Goal: Information Seeking & Learning: Learn about a topic

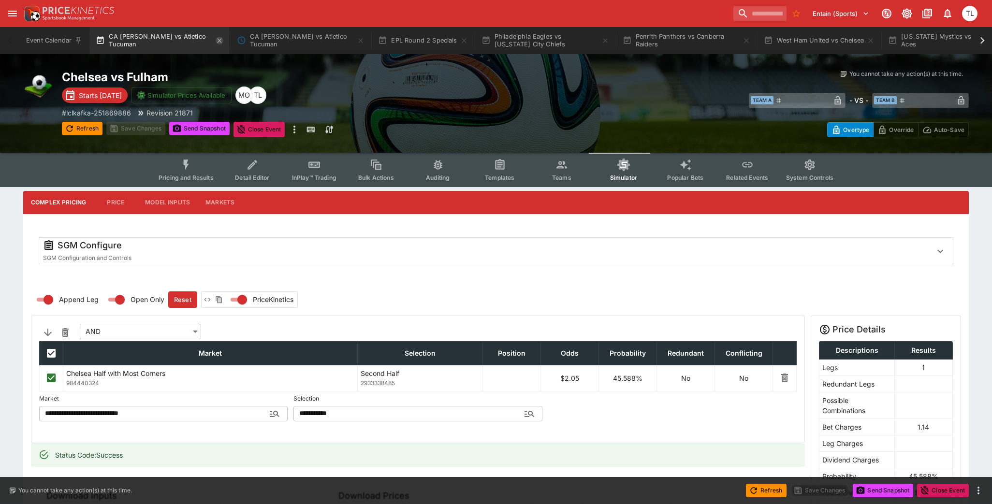
click at [221, 39] on icon "button" at bounding box center [220, 41] width 8 height 8
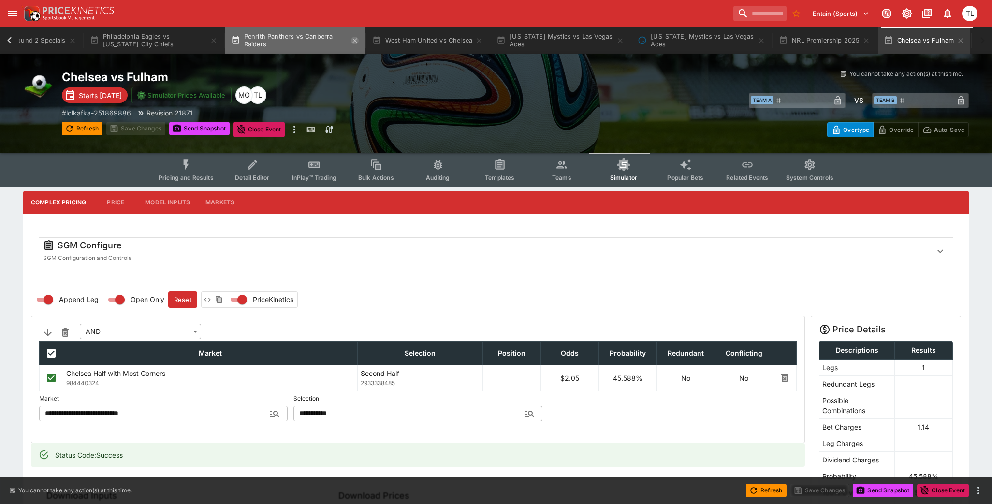
click at [353, 43] on icon "button" at bounding box center [355, 41] width 8 height 8
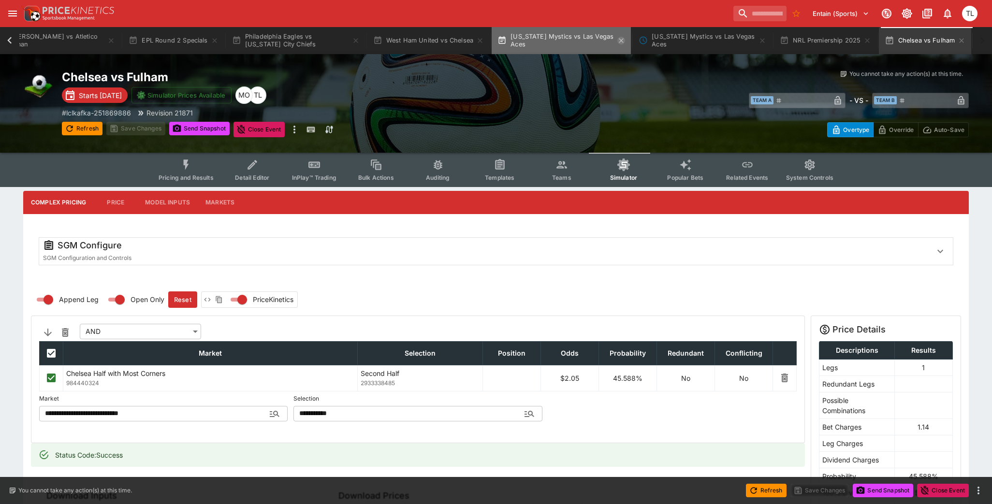
click at [621, 42] on icon "button" at bounding box center [621, 41] width 8 height 8
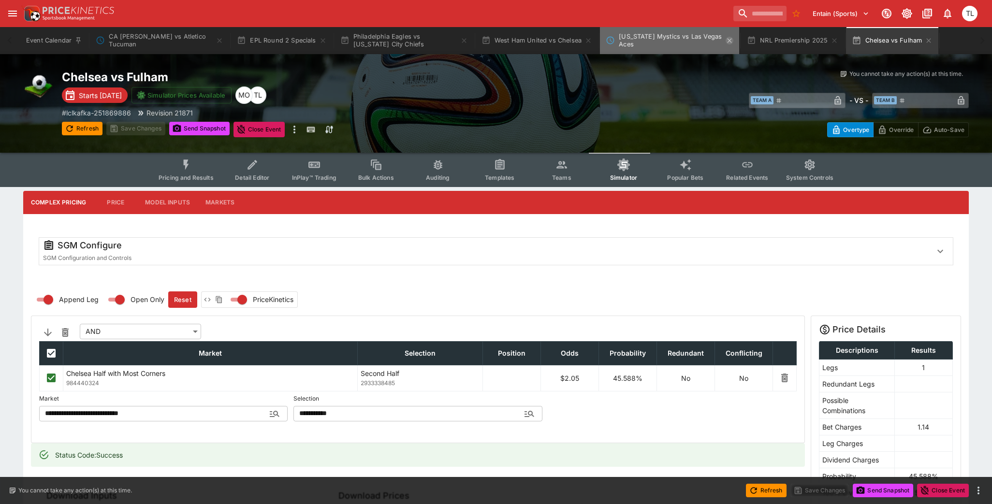
click at [729, 41] on icon "Washington Mystics vs Las Vegas Aces" at bounding box center [730, 41] width 8 height 8
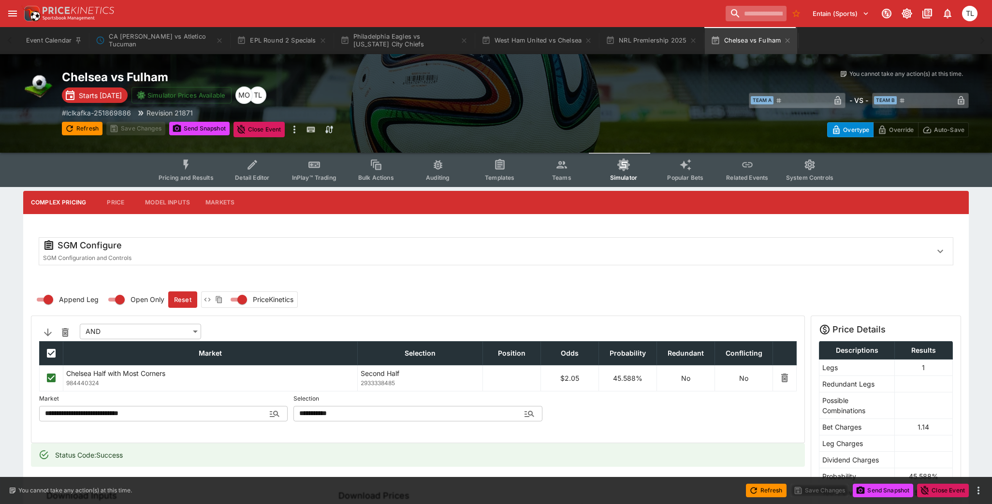
click at [727, 9] on input "search" at bounding box center [756, 13] width 61 height 15
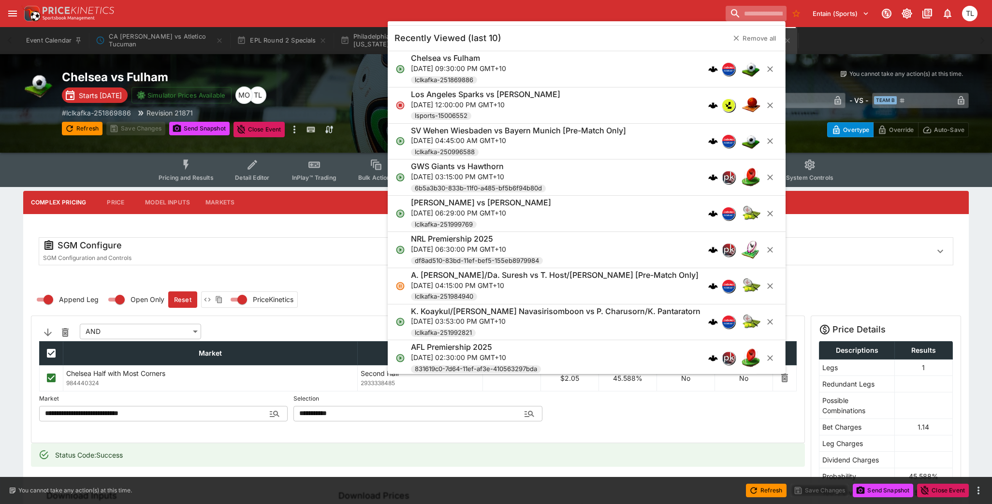
paste input "**********"
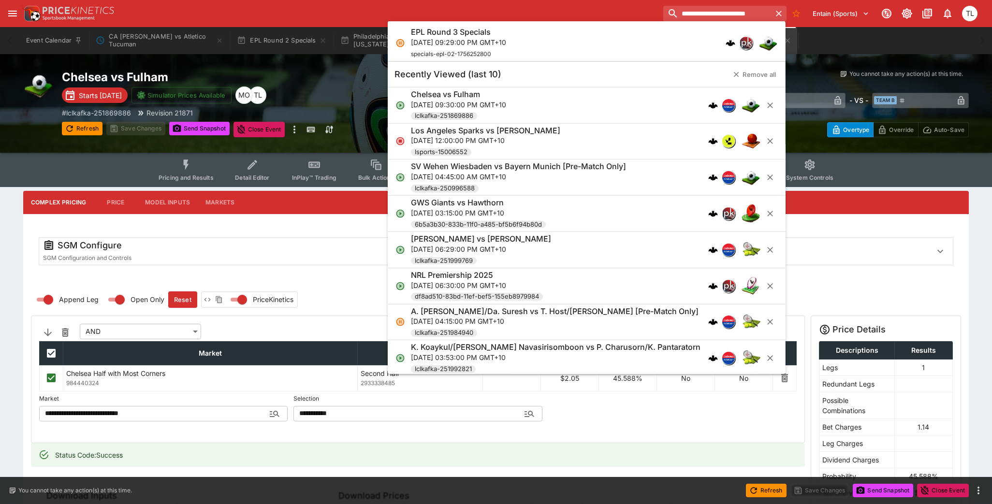
type input "**********"
click at [648, 37] on div "EPL Round 3 Specials [DATE] 09:29:00 PM GMT+10 specials-epl-02-1756252800" at bounding box center [582, 43] width 342 height 32
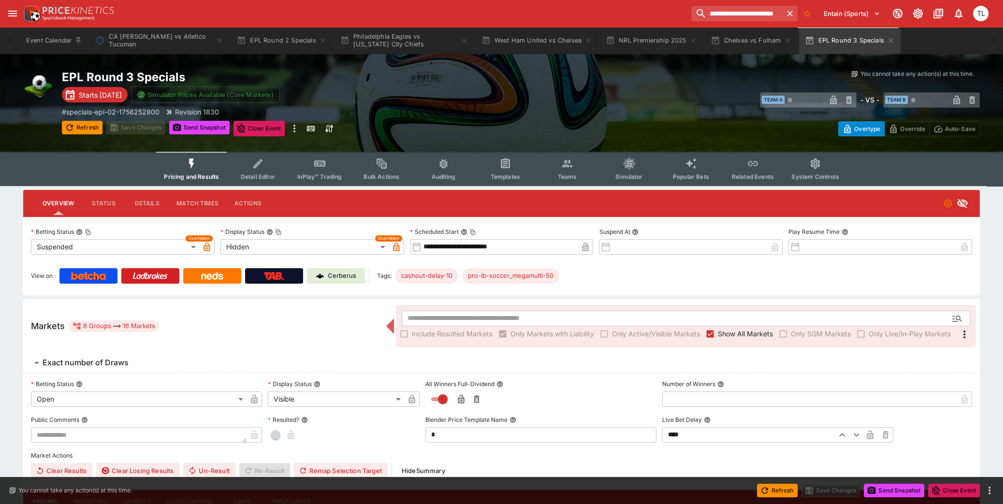
type input "**********"
type input "******"
type input "**********"
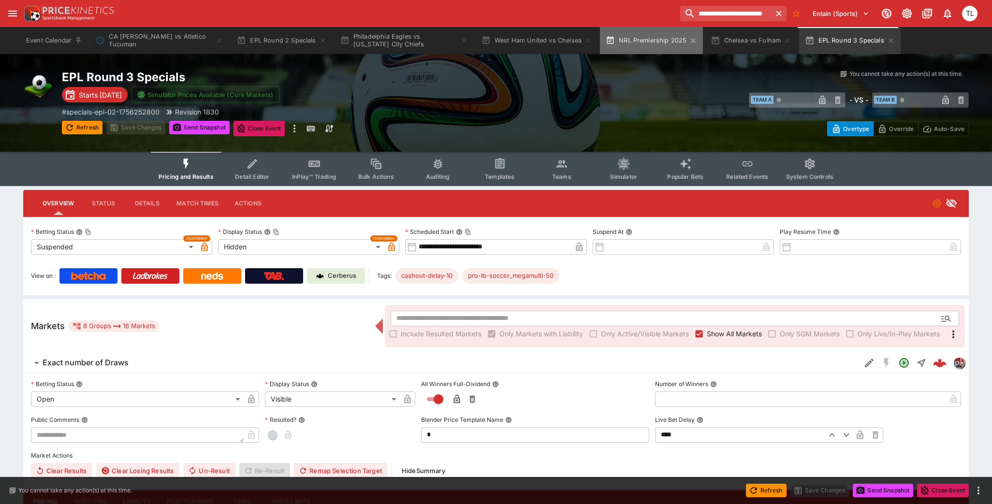
click at [640, 51] on button "NRL Premiership 2025" at bounding box center [651, 40] width 103 height 27
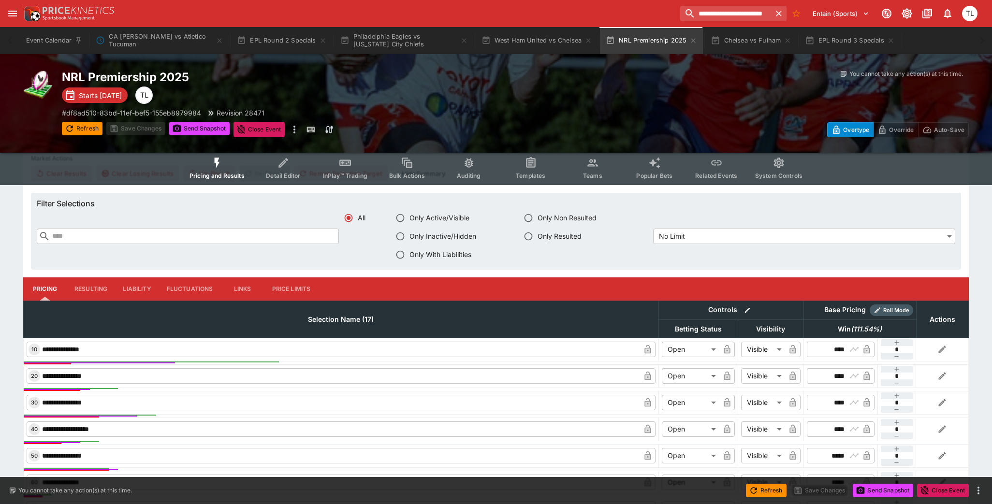
scroll to position [334, 0]
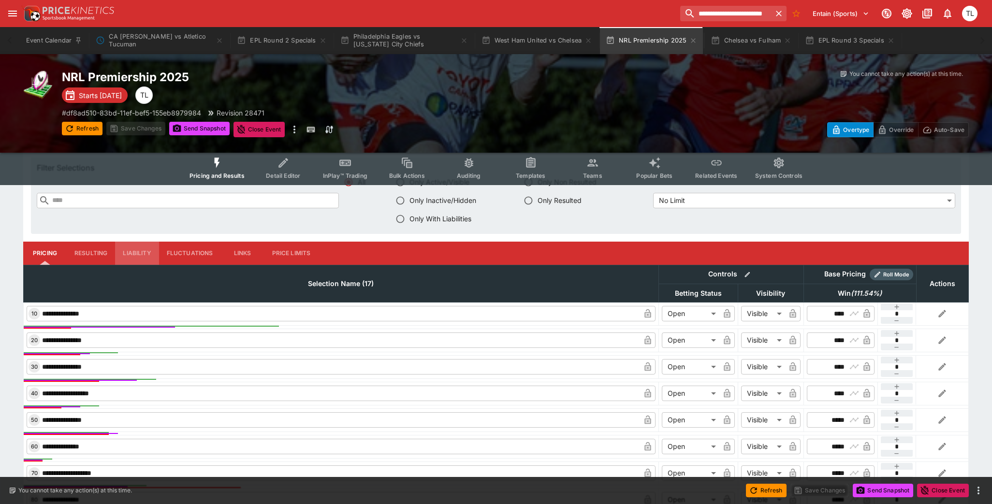
click at [140, 246] on button "Liability" at bounding box center [137, 253] width 44 height 23
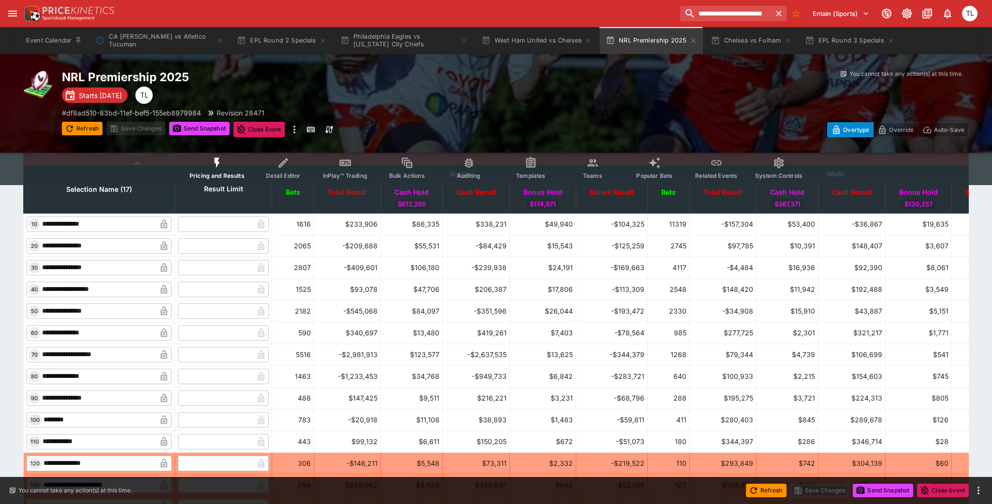
scroll to position [433, 0]
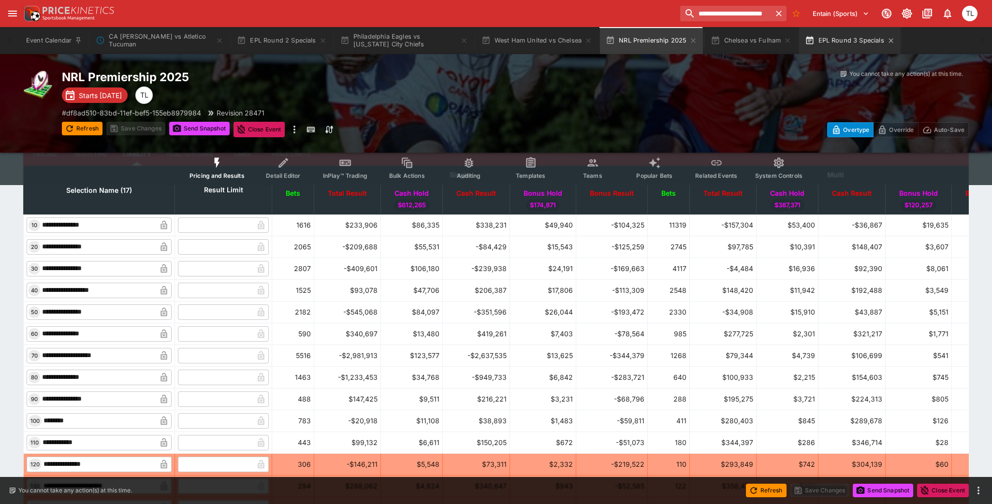
click at [841, 43] on button "EPL Round 3 Specials" at bounding box center [849, 40] width 101 height 27
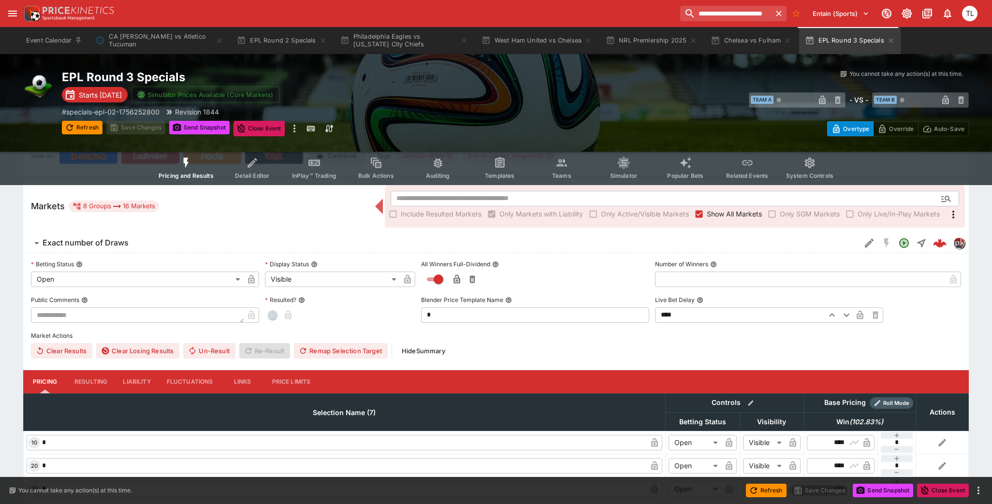
scroll to position [119, 0]
click at [434, 242] on span "Exact number of Draws" at bounding box center [448, 243] width 810 height 10
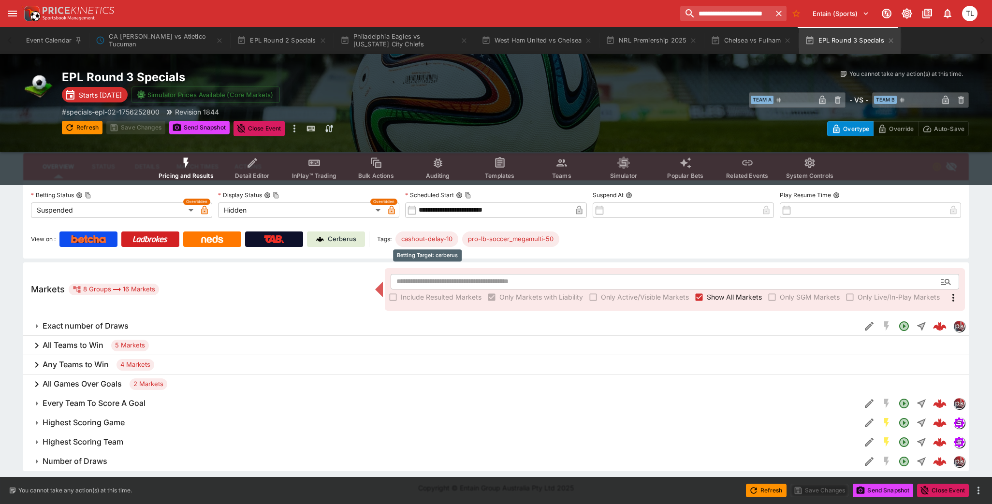
scroll to position [37, 0]
click at [97, 328] on h6 "Exact number of Draws" at bounding box center [86, 326] width 86 height 10
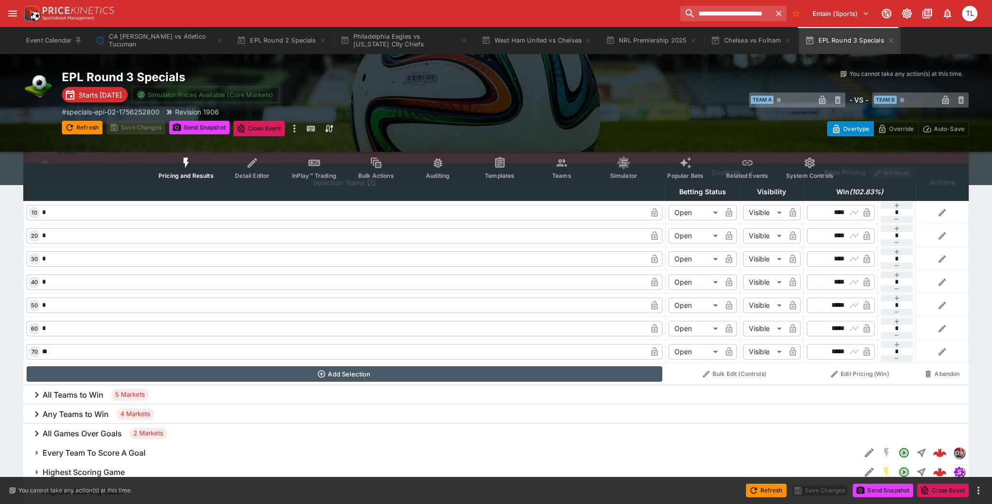
scroll to position [398, 0]
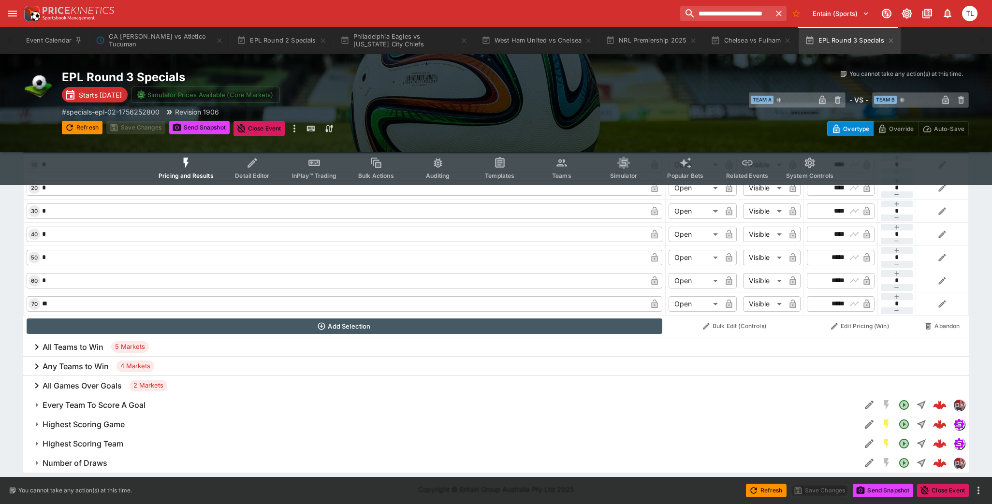
click at [163, 460] on span "Number of Draws" at bounding box center [448, 463] width 810 height 10
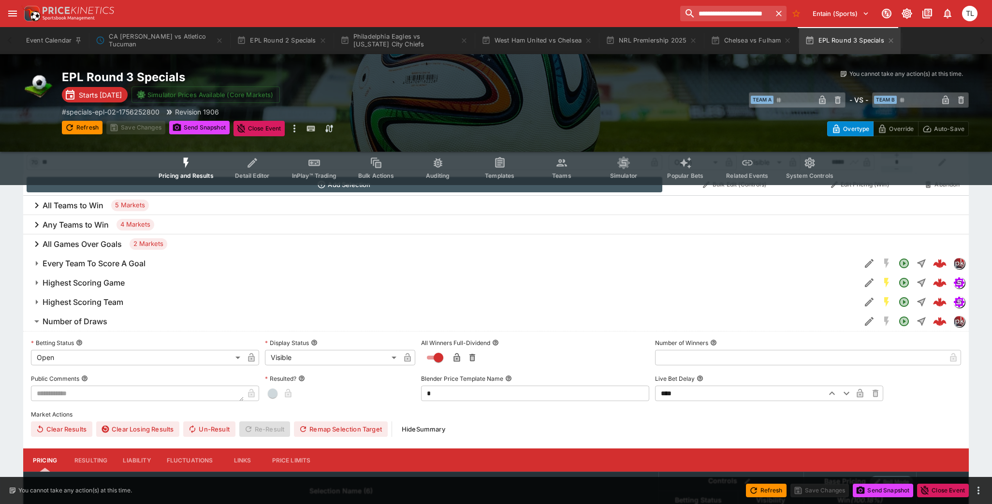
scroll to position [538, 0]
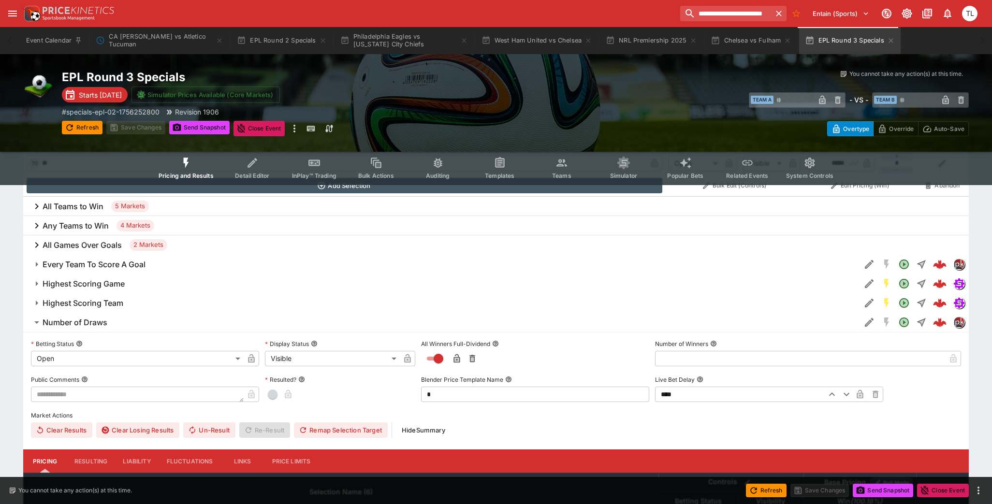
click at [164, 315] on button "Number of Draws" at bounding box center [441, 322] width 837 height 19
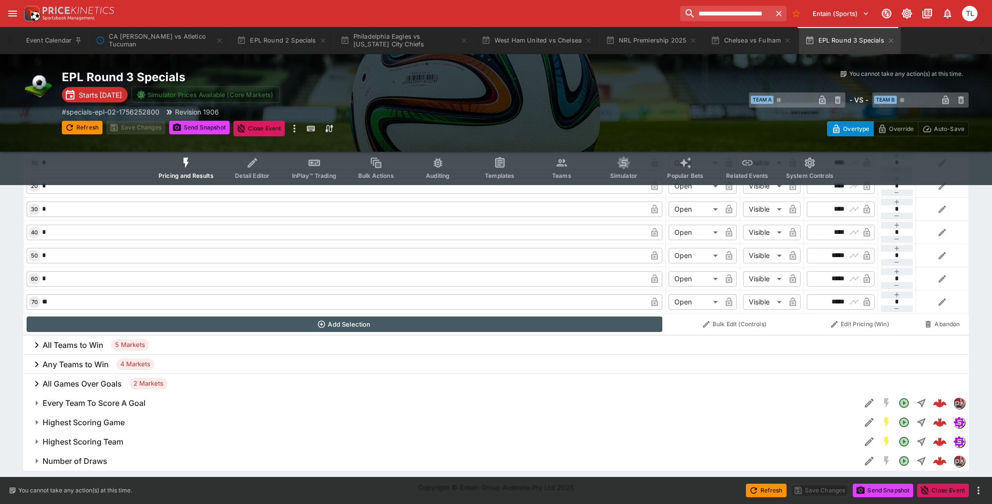
scroll to position [398, 0]
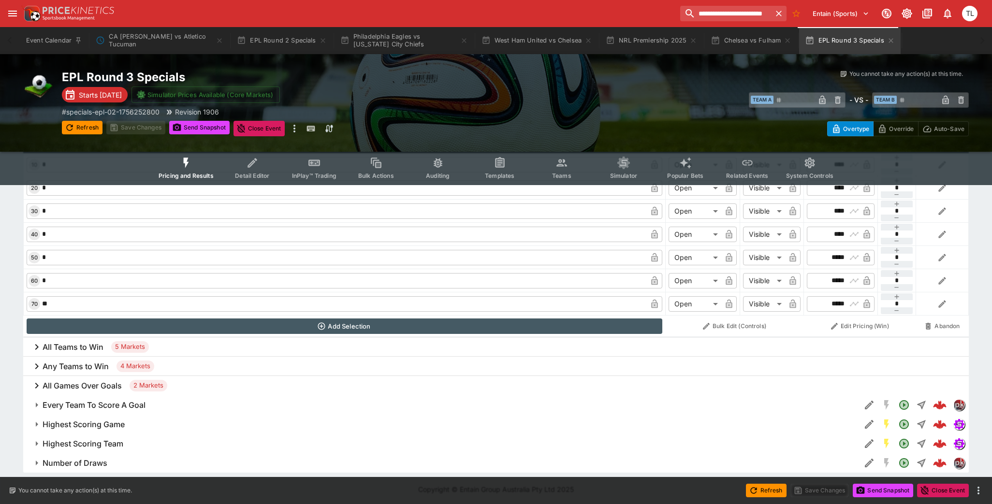
click at [140, 426] on span "Highest Scoring Game" at bounding box center [448, 425] width 810 height 10
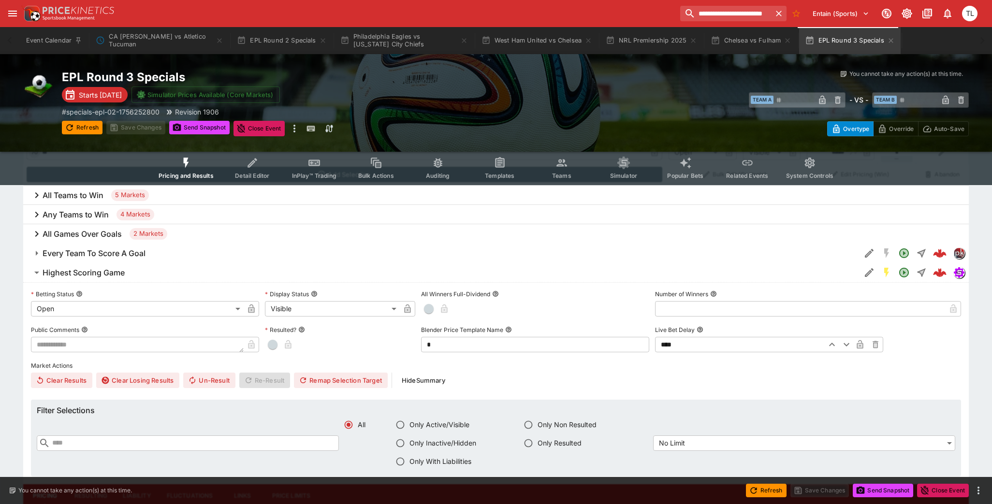
scroll to position [545, 0]
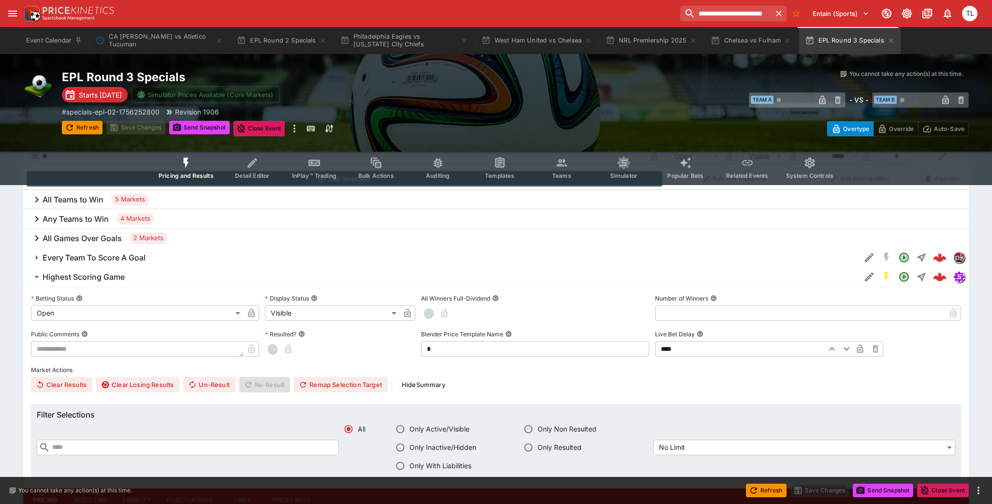
click at [115, 273] on h6 "Highest Scoring Game" at bounding box center [84, 277] width 82 height 10
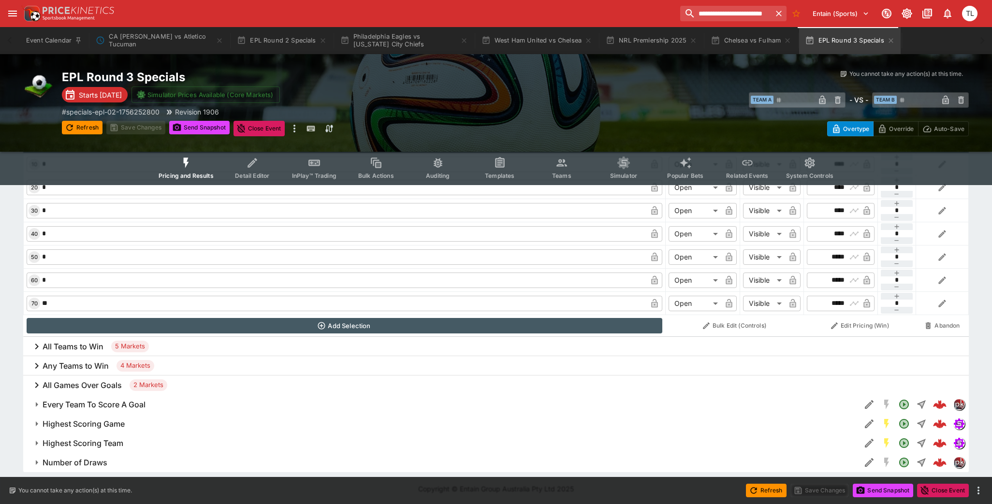
scroll to position [398, 0]
click at [127, 397] on button "Every Team To Score A Goal" at bounding box center [441, 404] width 837 height 19
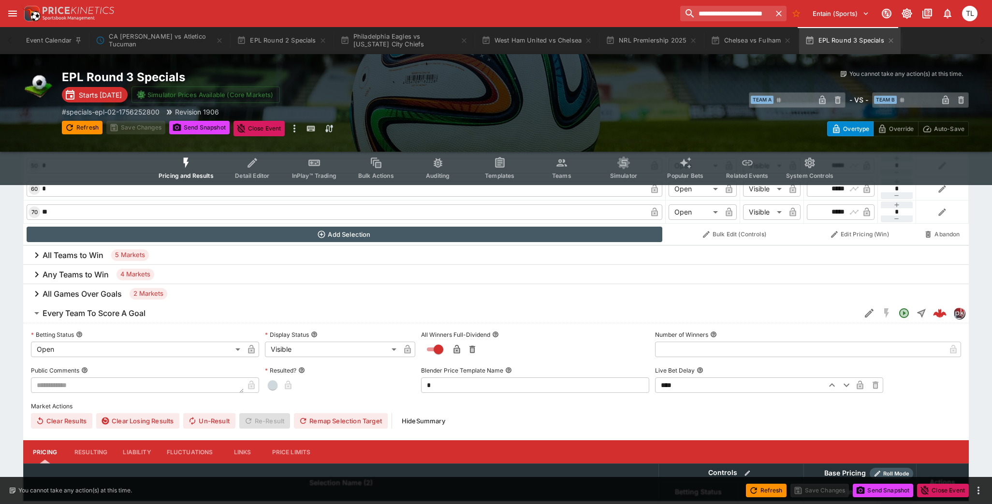
scroll to position [487, 0]
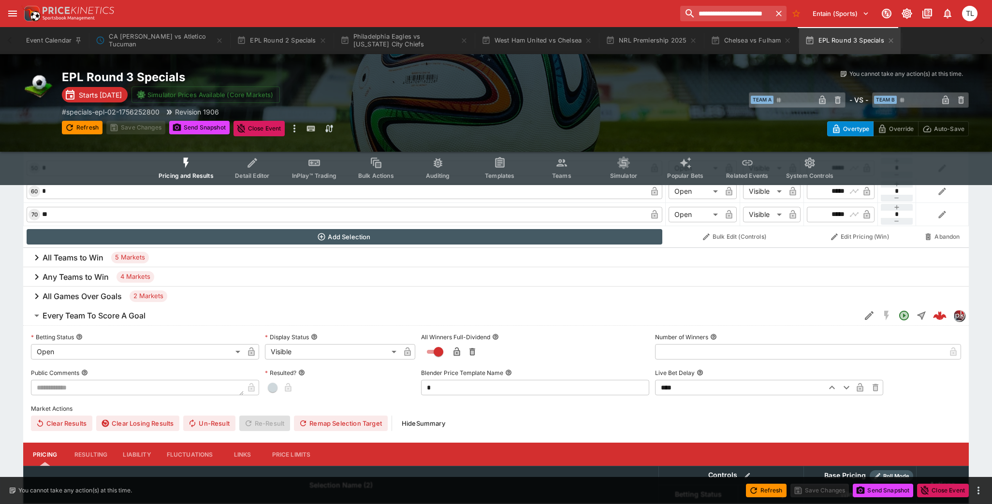
click at [77, 311] on h6 "Every Team To Score A Goal" at bounding box center [94, 316] width 103 height 10
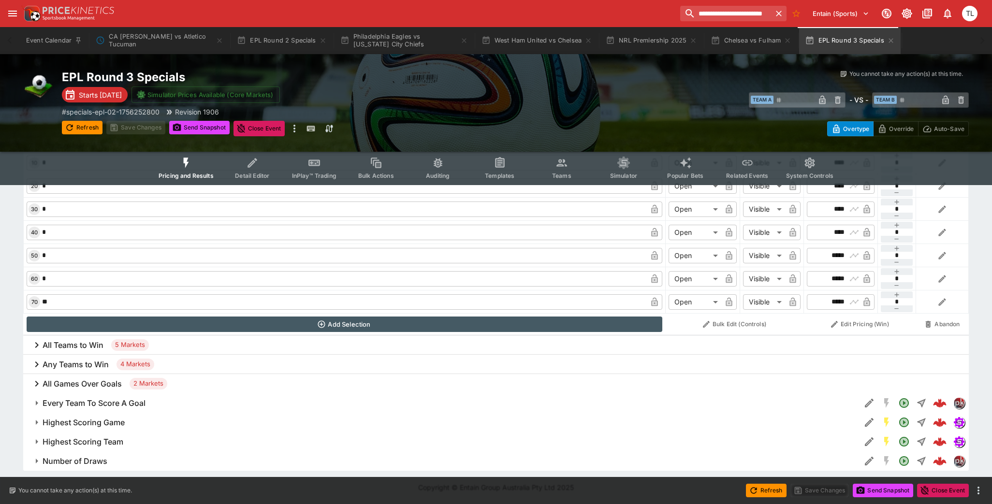
scroll to position [398, 0]
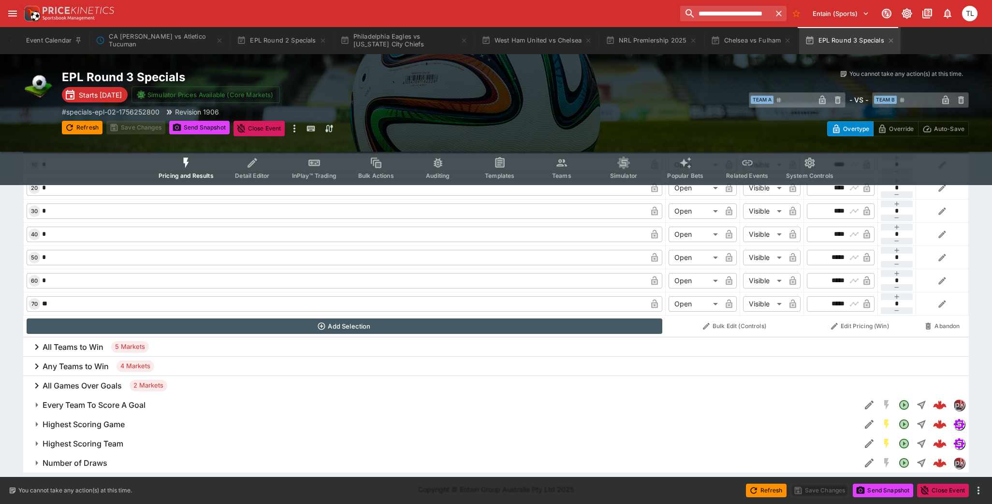
click at [59, 388] on h6 "All Games Over Goals" at bounding box center [82, 386] width 79 height 10
click at [263, 422] on span "All Games Over 2.5 Goals" at bounding box center [450, 425] width 804 height 10
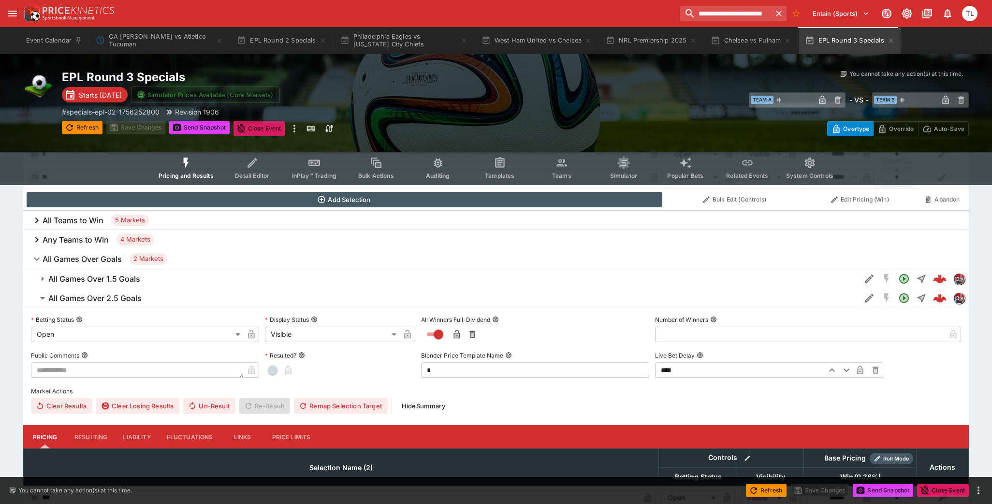
scroll to position [486, 0]
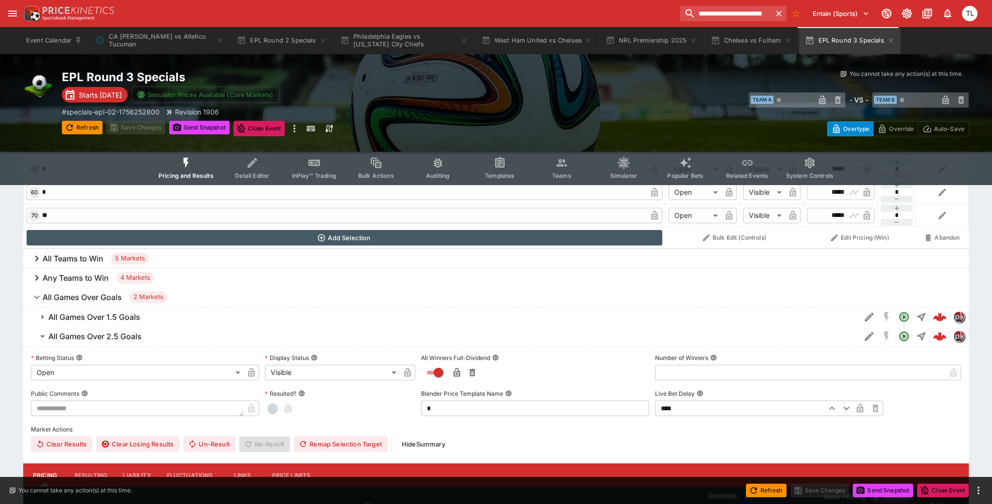
click at [114, 337] on h6 "All Games Over 2.5 Goals" at bounding box center [94, 337] width 93 height 10
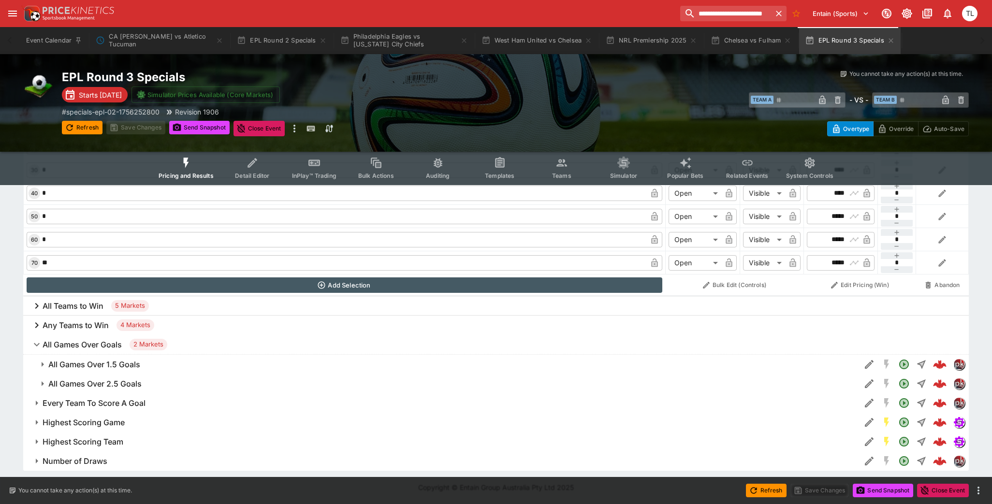
scroll to position [437, 0]
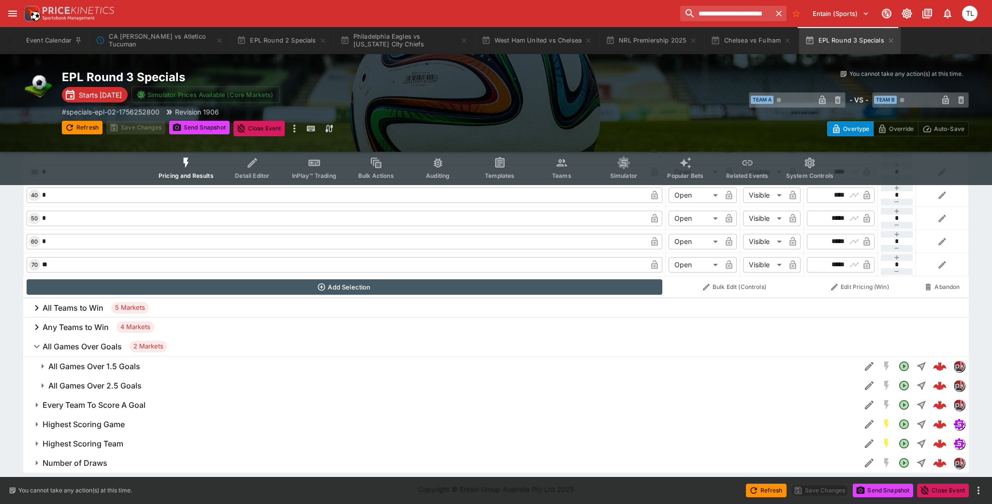
click at [95, 373] on button "All Games Over 1.5 Goals" at bounding box center [441, 366] width 837 height 19
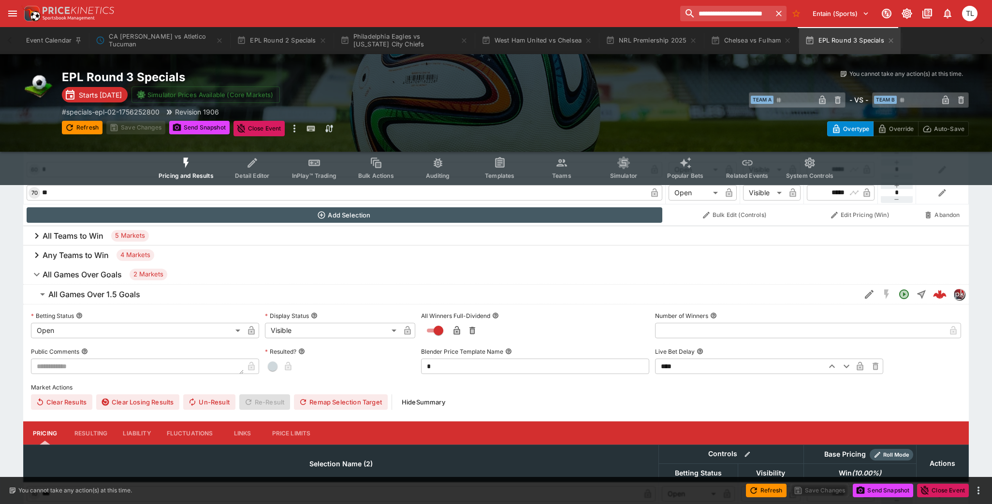
scroll to position [485, 0]
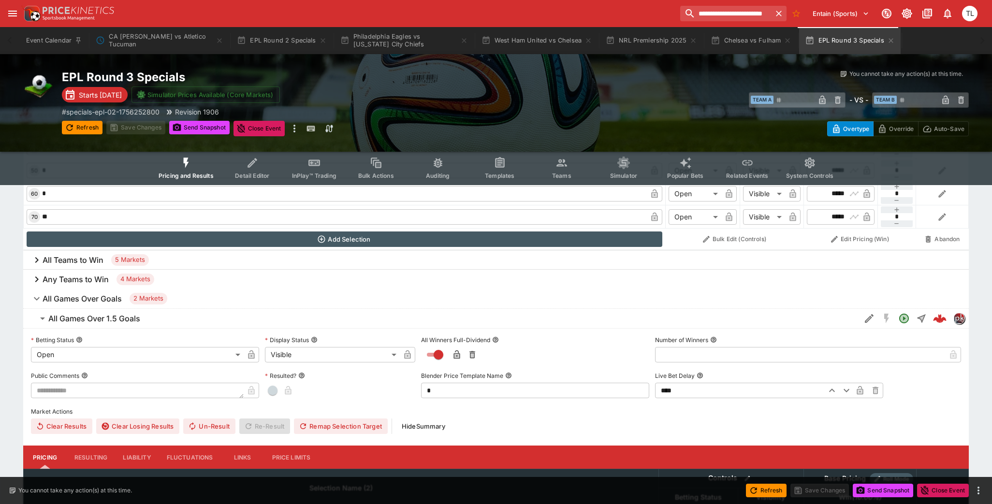
click at [117, 318] on h6 "All Games Over 1.5 Goals" at bounding box center [94, 319] width 92 height 10
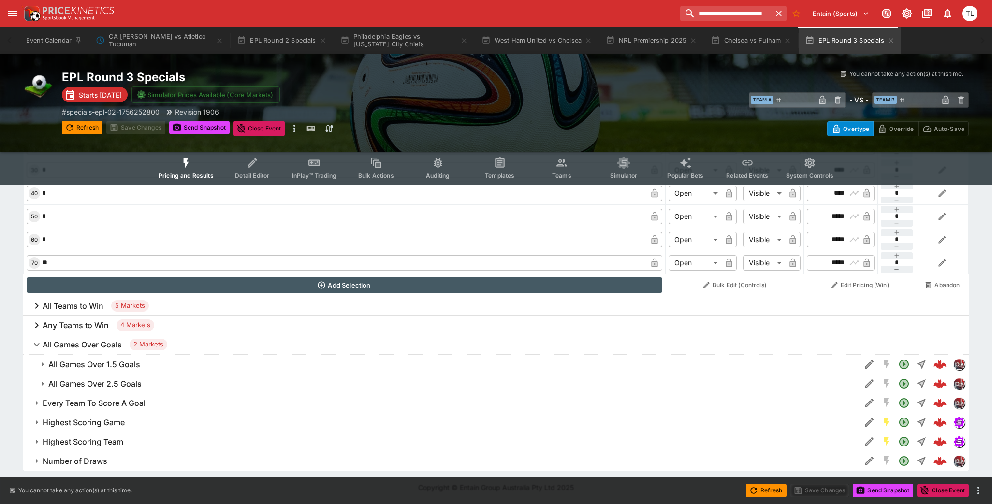
scroll to position [437, 0]
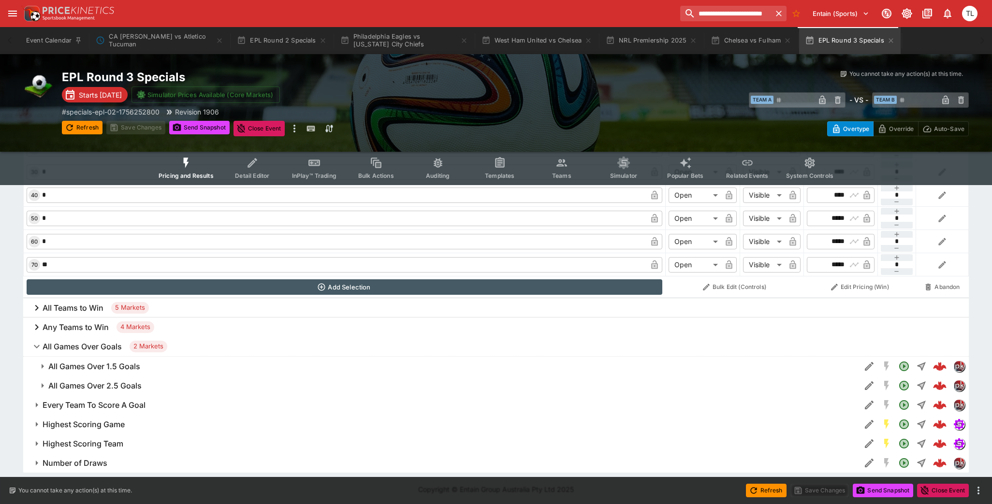
click at [89, 332] on div "Any Teams to Win 4 Markets" at bounding box center [495, 327] width 945 height 19
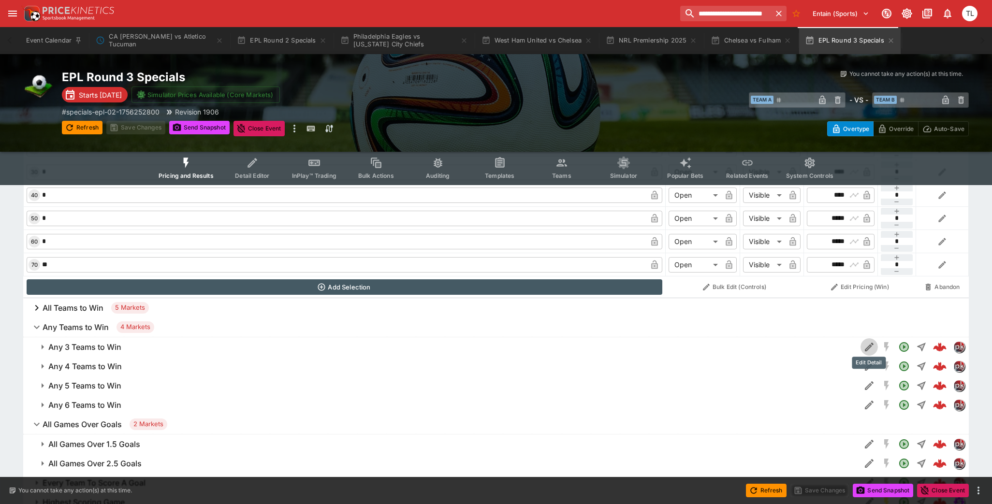
click at [865, 345] on icon "Edit Detail" at bounding box center [869, 347] width 12 height 12
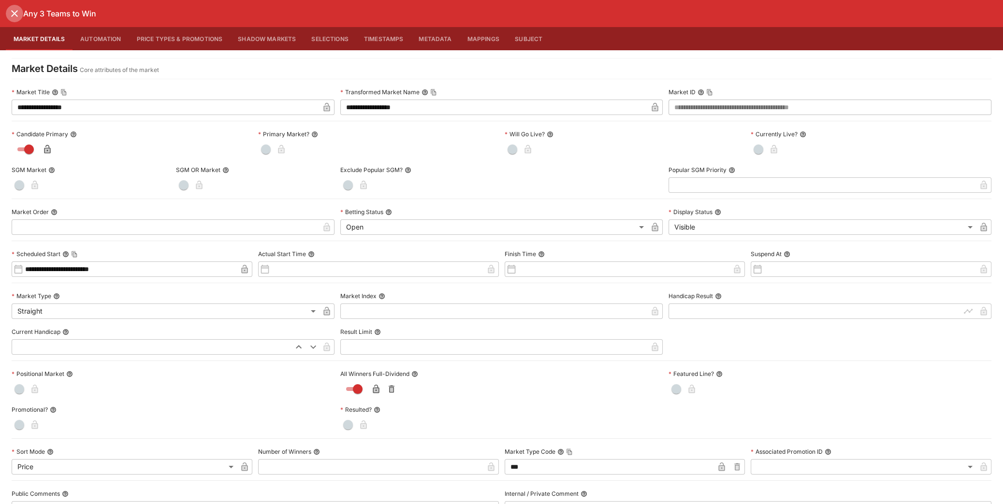
click at [19, 14] on icon "close" at bounding box center [15, 14] width 12 height 12
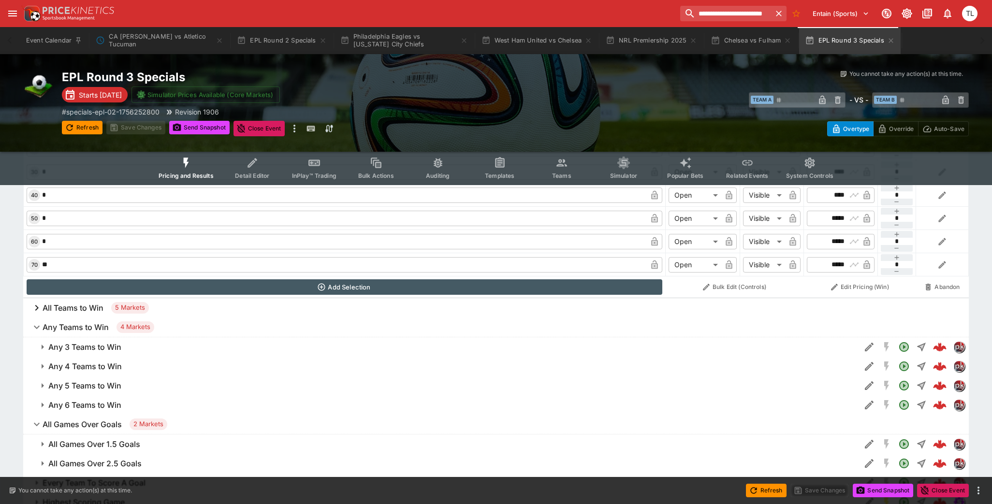
click at [82, 424] on h6 "All Games Over Goals" at bounding box center [82, 425] width 79 height 10
click at [73, 330] on h6 "Any Teams to Win" at bounding box center [76, 327] width 66 height 10
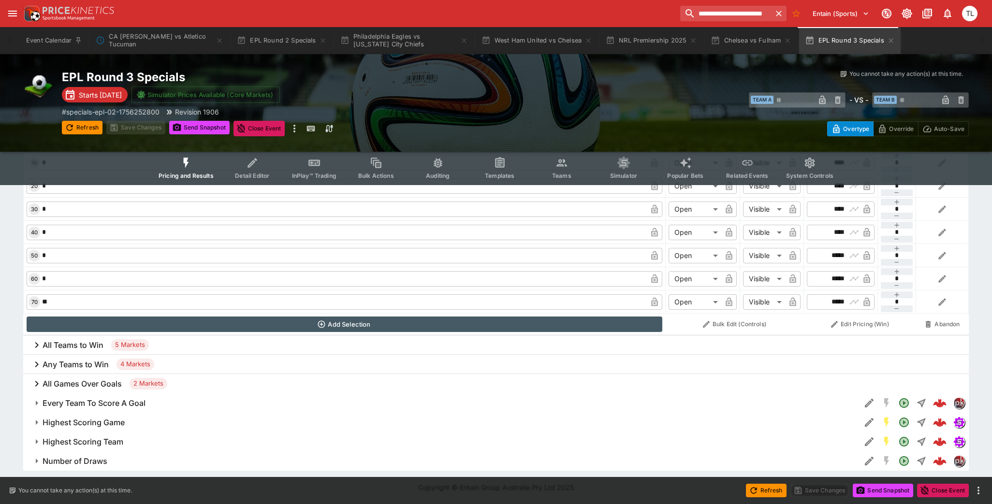
scroll to position [398, 0]
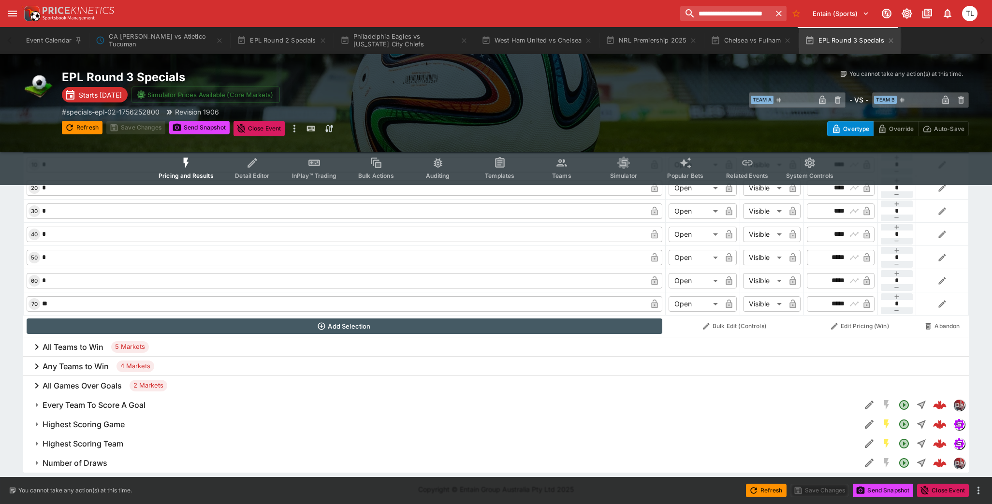
click at [78, 351] on div "All Teams to Win 5 Markets" at bounding box center [495, 346] width 945 height 19
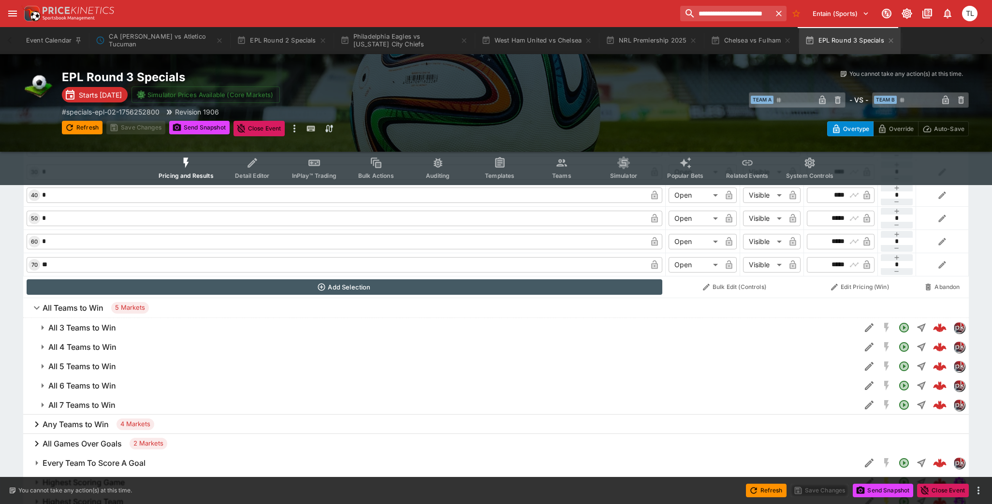
click at [80, 329] on h6 "All 3 Teams to Win" at bounding box center [82, 328] width 68 height 10
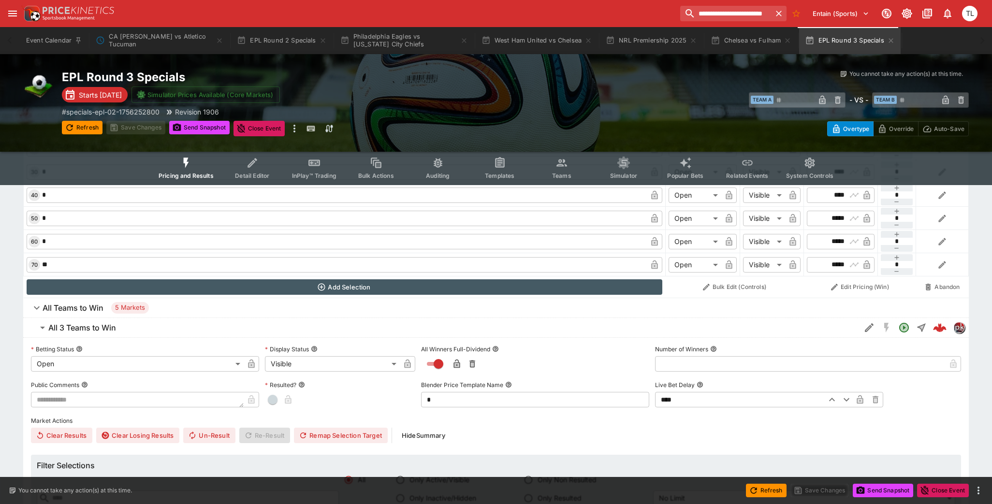
click at [80, 329] on h6 "All 3 Teams to Win" at bounding box center [82, 328] width 68 height 10
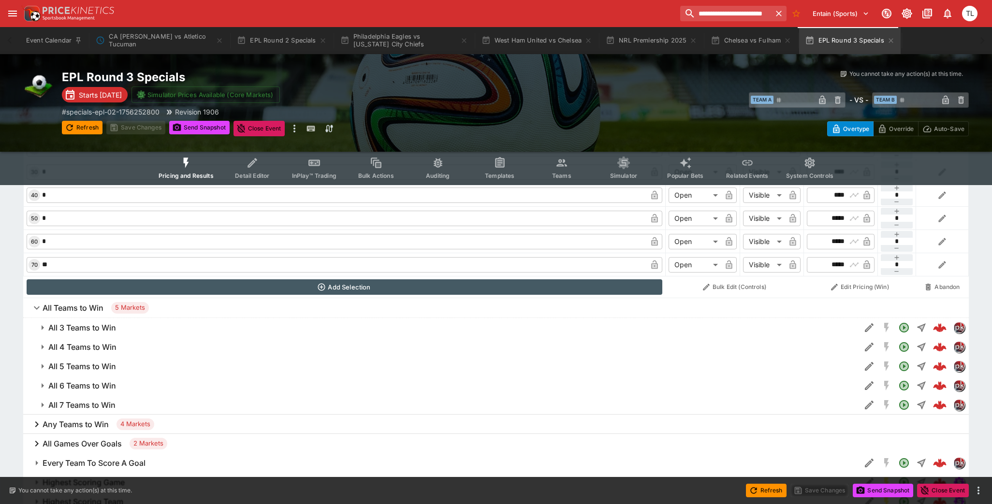
click at [80, 396] on button "All 7 Teams to Win" at bounding box center [441, 404] width 837 height 19
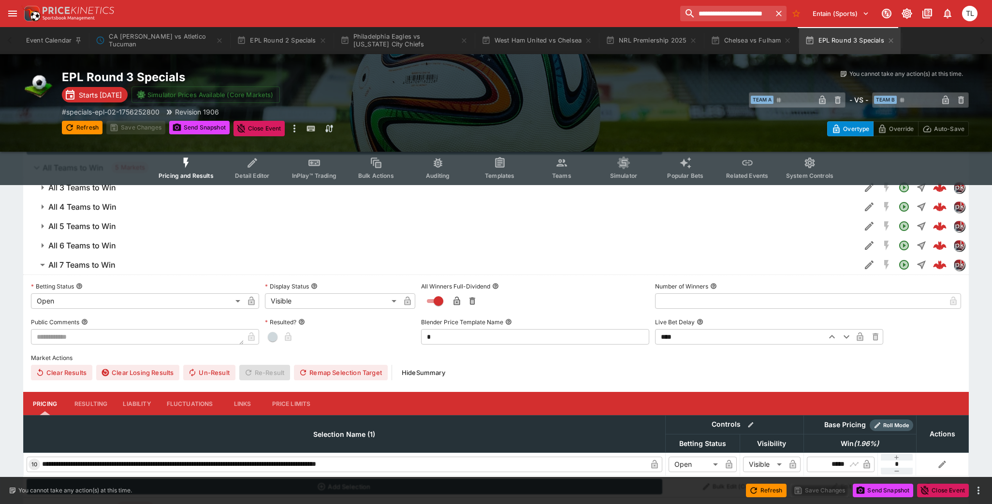
scroll to position [576, 0]
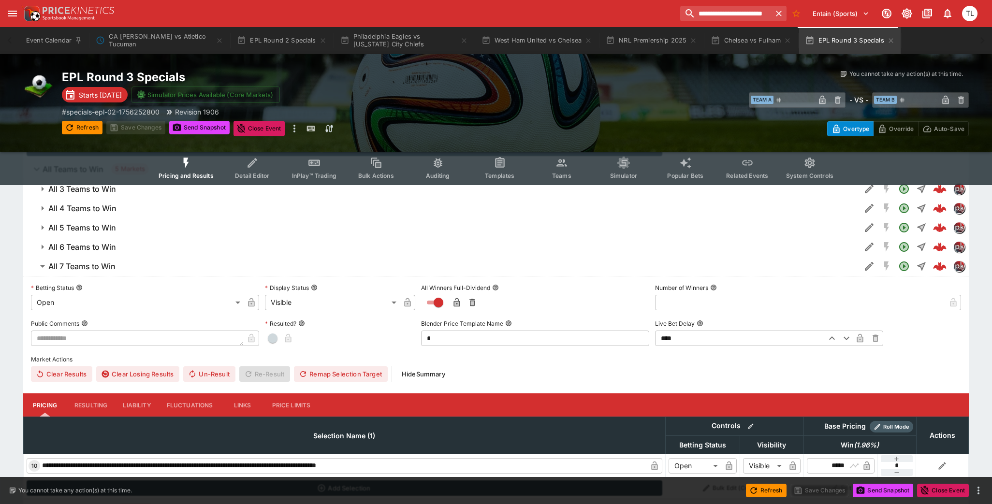
click at [78, 262] on h6 "All 7 Teams to Win" at bounding box center [81, 267] width 67 height 10
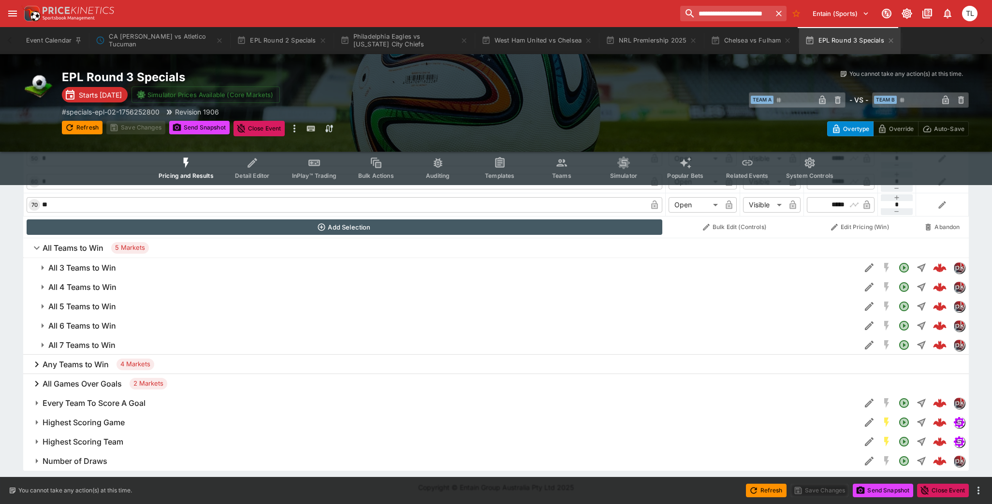
scroll to position [495, 0]
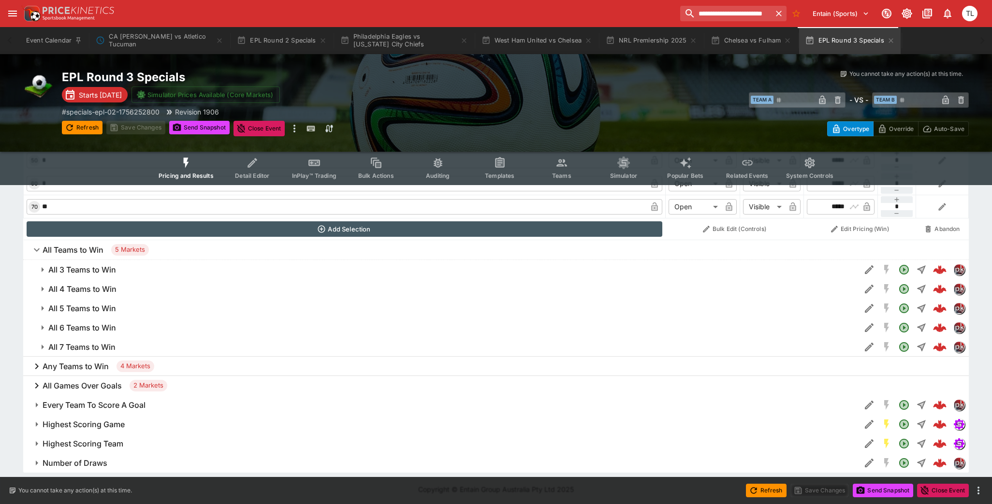
click at [82, 325] on h6 "All 6 Teams to Win" at bounding box center [82, 328] width 68 height 10
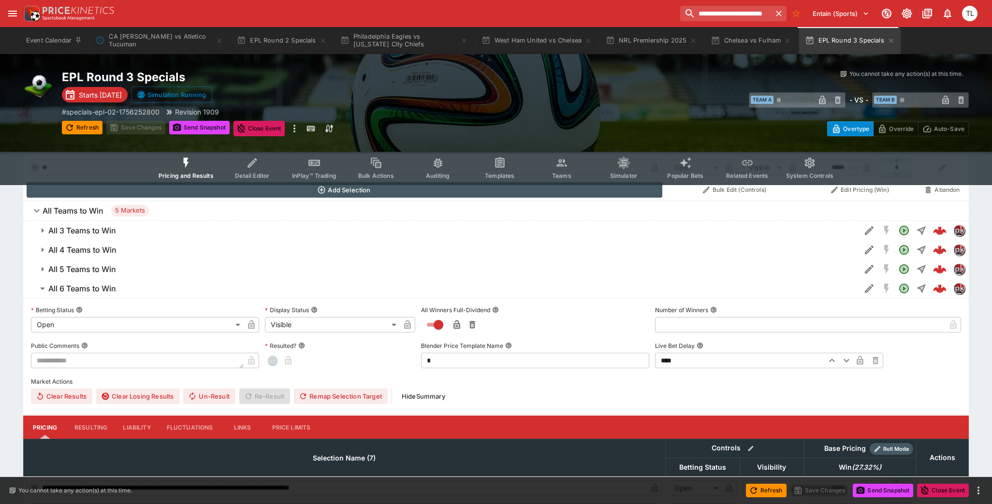
scroll to position [533, 0]
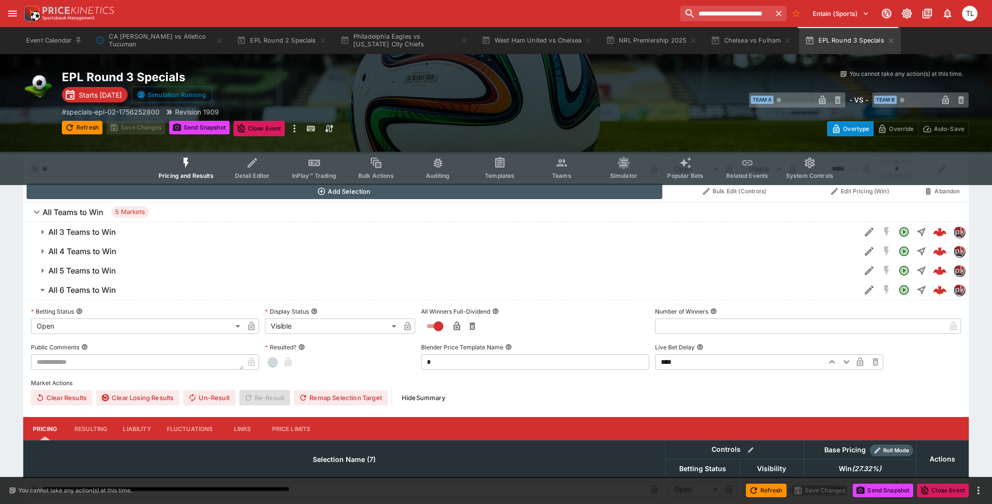
click at [107, 291] on h6 "All 6 Teams to Win" at bounding box center [82, 290] width 68 height 10
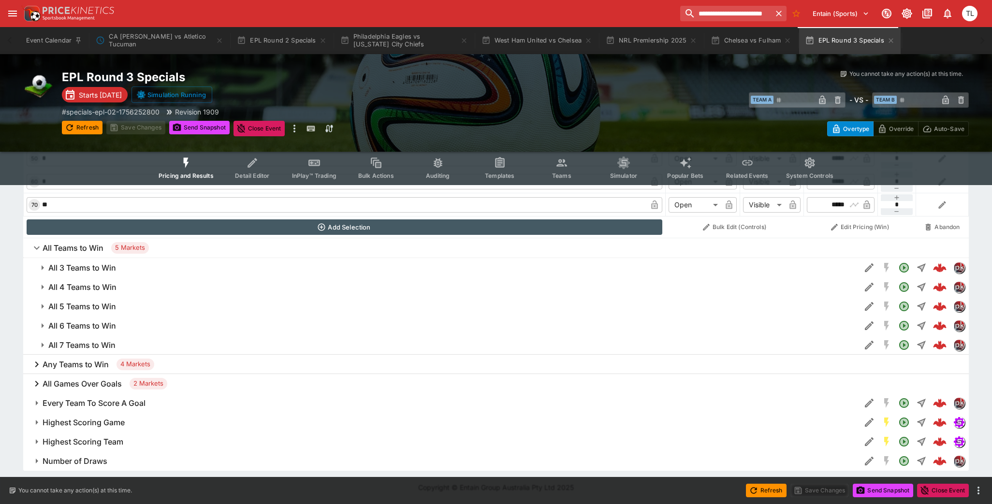
scroll to position [495, 0]
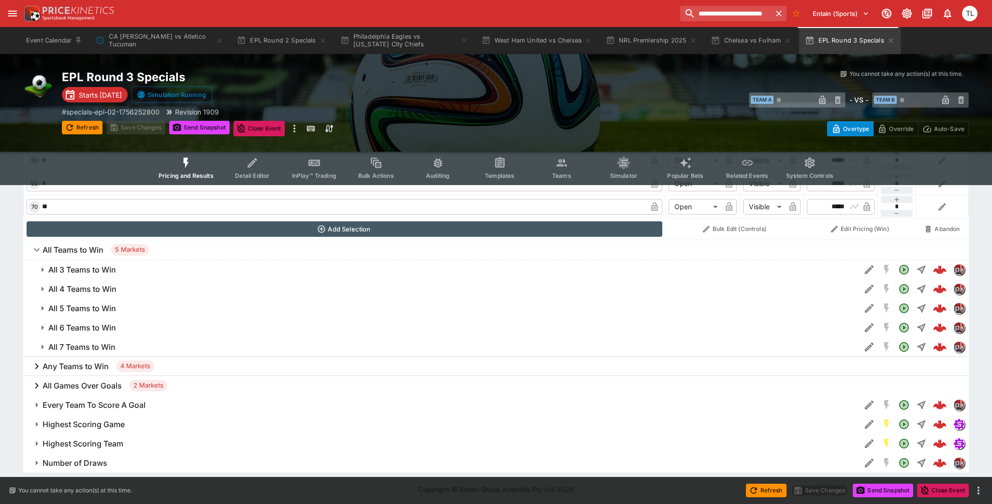
click at [87, 292] on button "All 4 Teams to Win" at bounding box center [441, 288] width 837 height 19
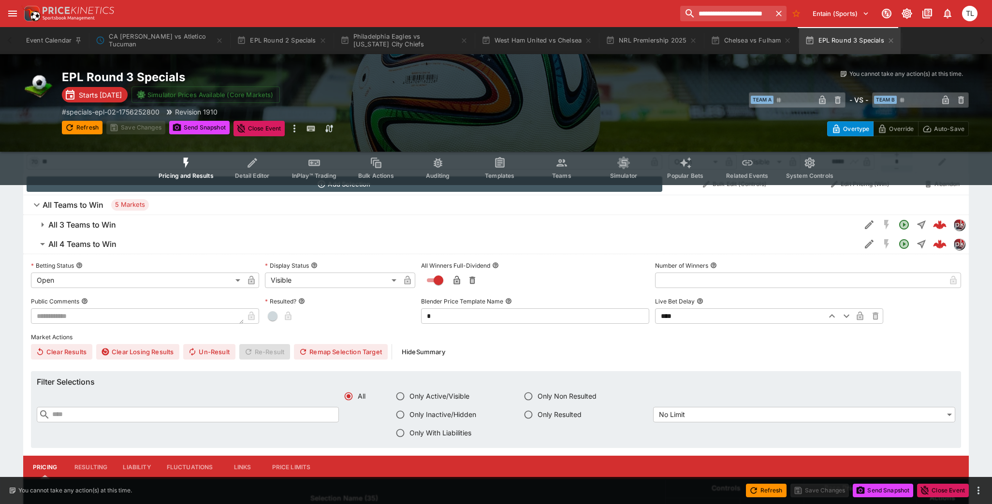
scroll to position [538, 0]
